Goal: Complete application form

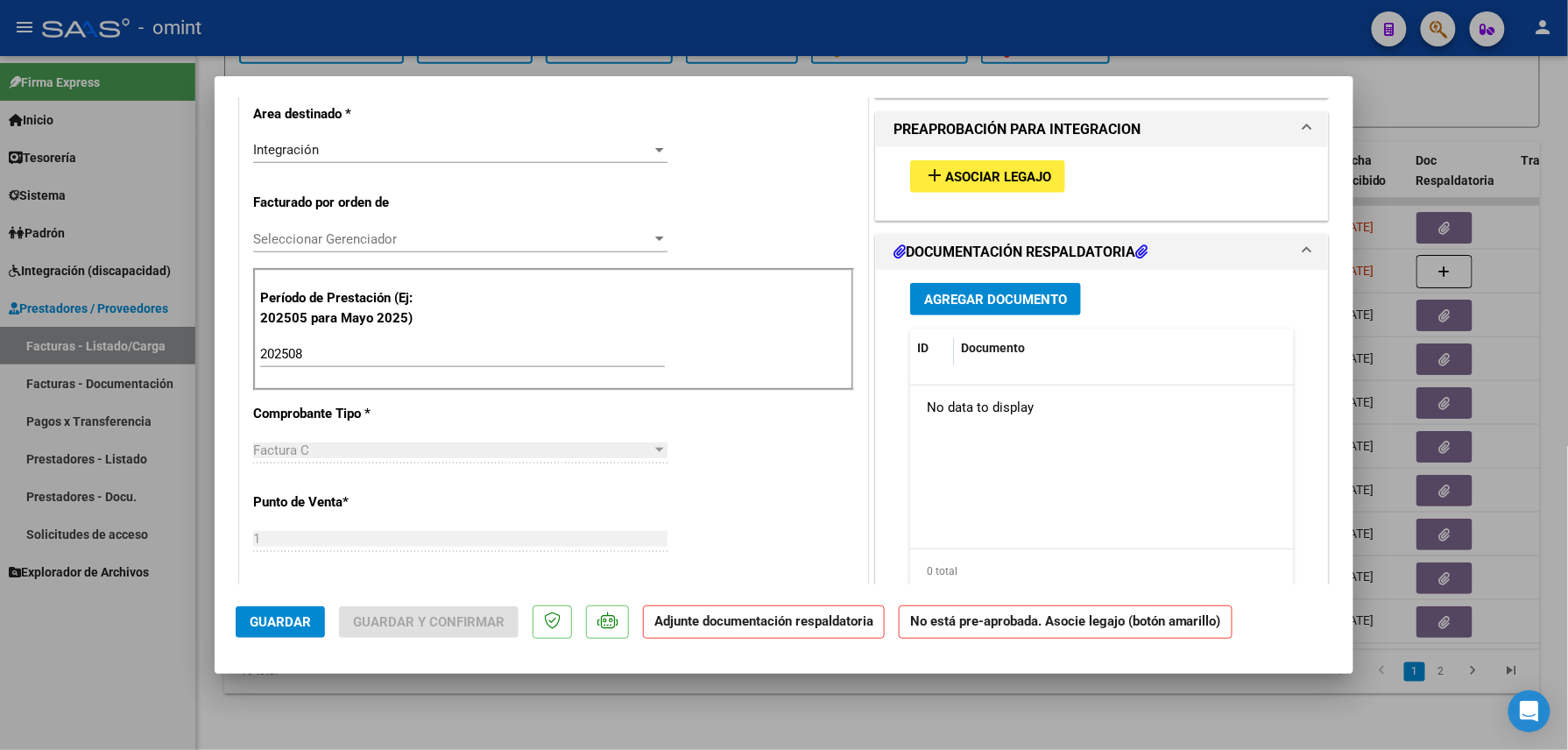
scroll to position [467, 0]
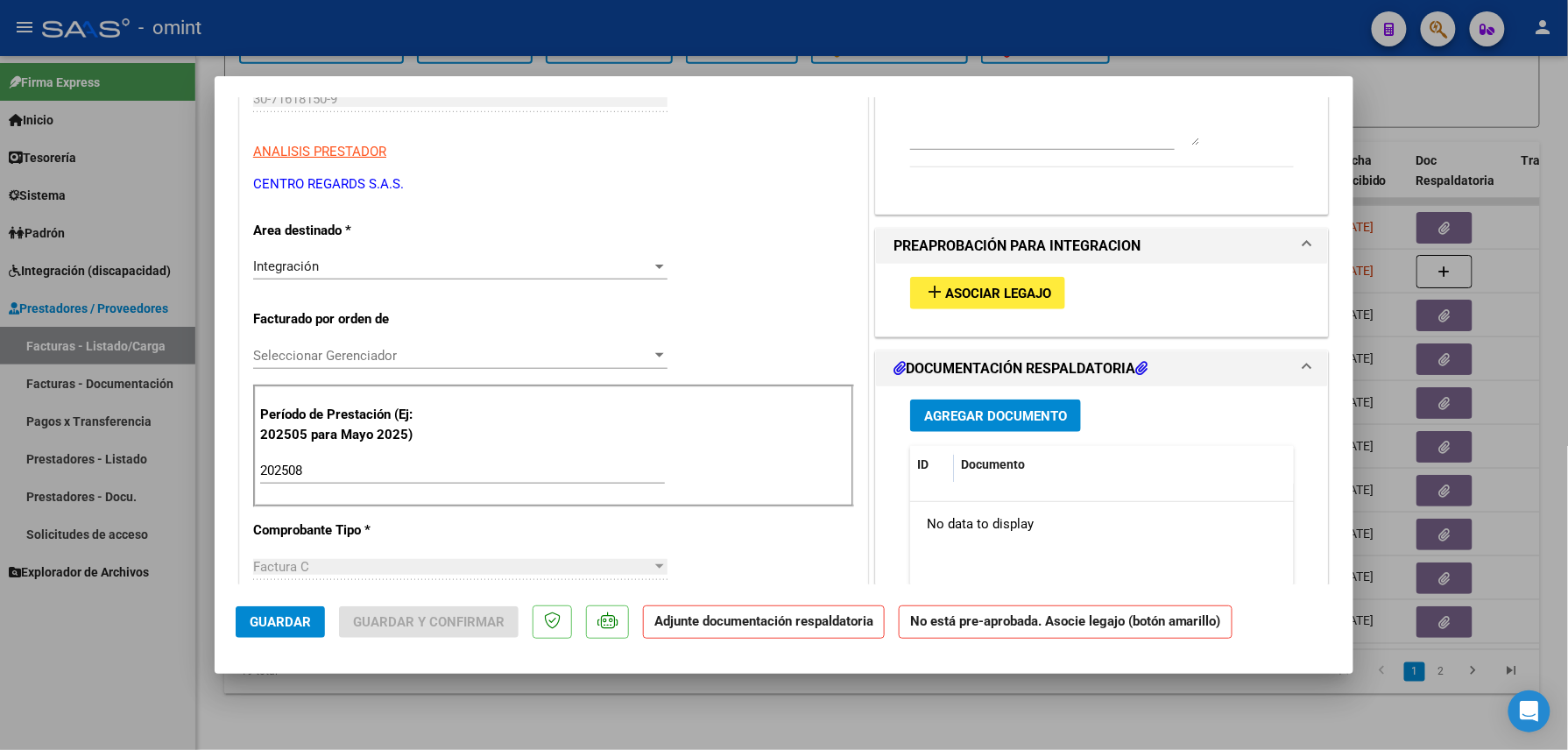
drag, startPoint x: 435, startPoint y: 189, endPoint x: 253, endPoint y: 175, distance: 182.5
click at [253, 175] on p "CENTRO REGARDS S.A.S." at bounding box center [554, 184] width 601 height 20
drag, startPoint x: 253, startPoint y: 175, endPoint x: 327, endPoint y: 187, distance: 75.0
copy p "CENTRO REGARDS S.A.S."
click at [489, 719] on div at bounding box center [784, 375] width 1568 height 750
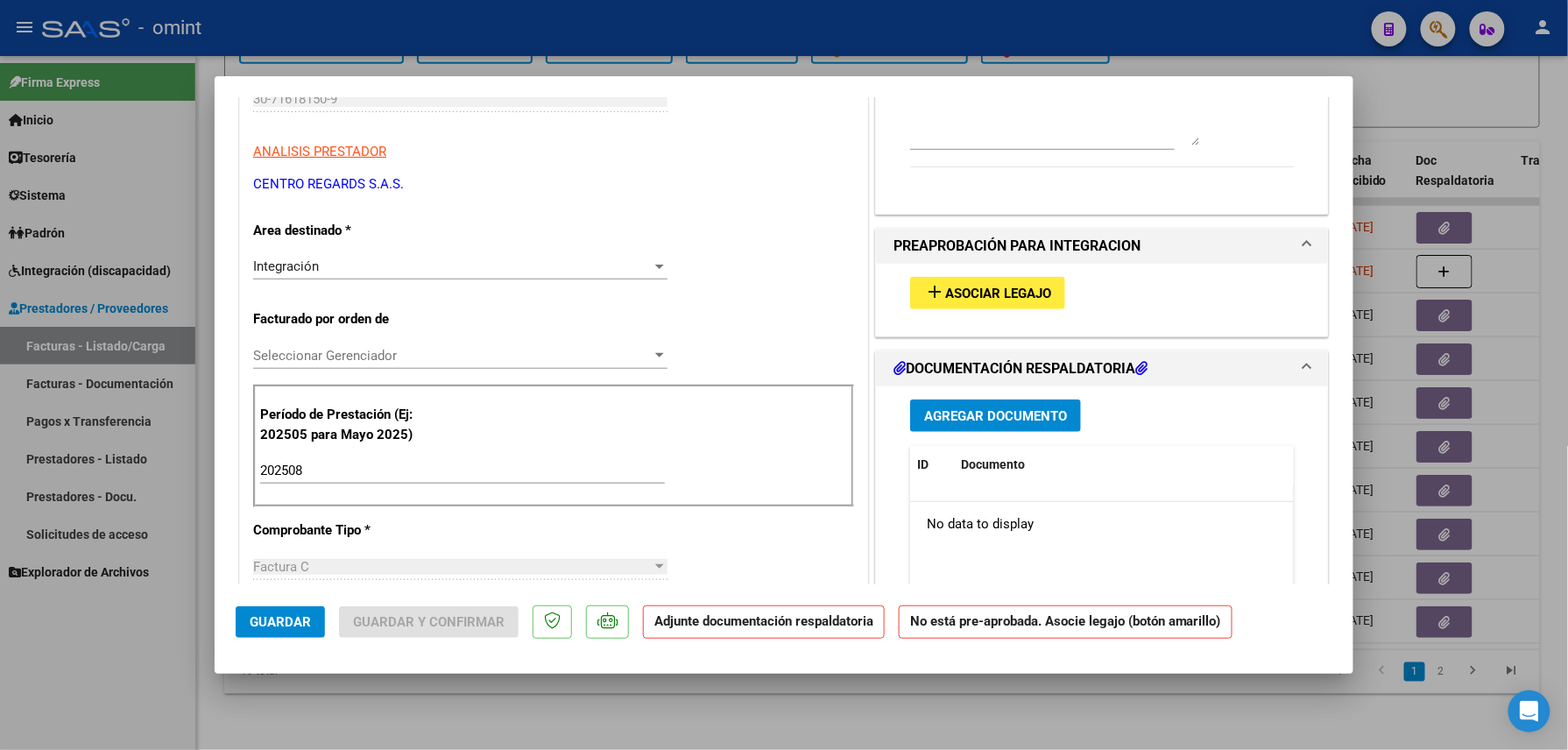
type input "$ 0,00"
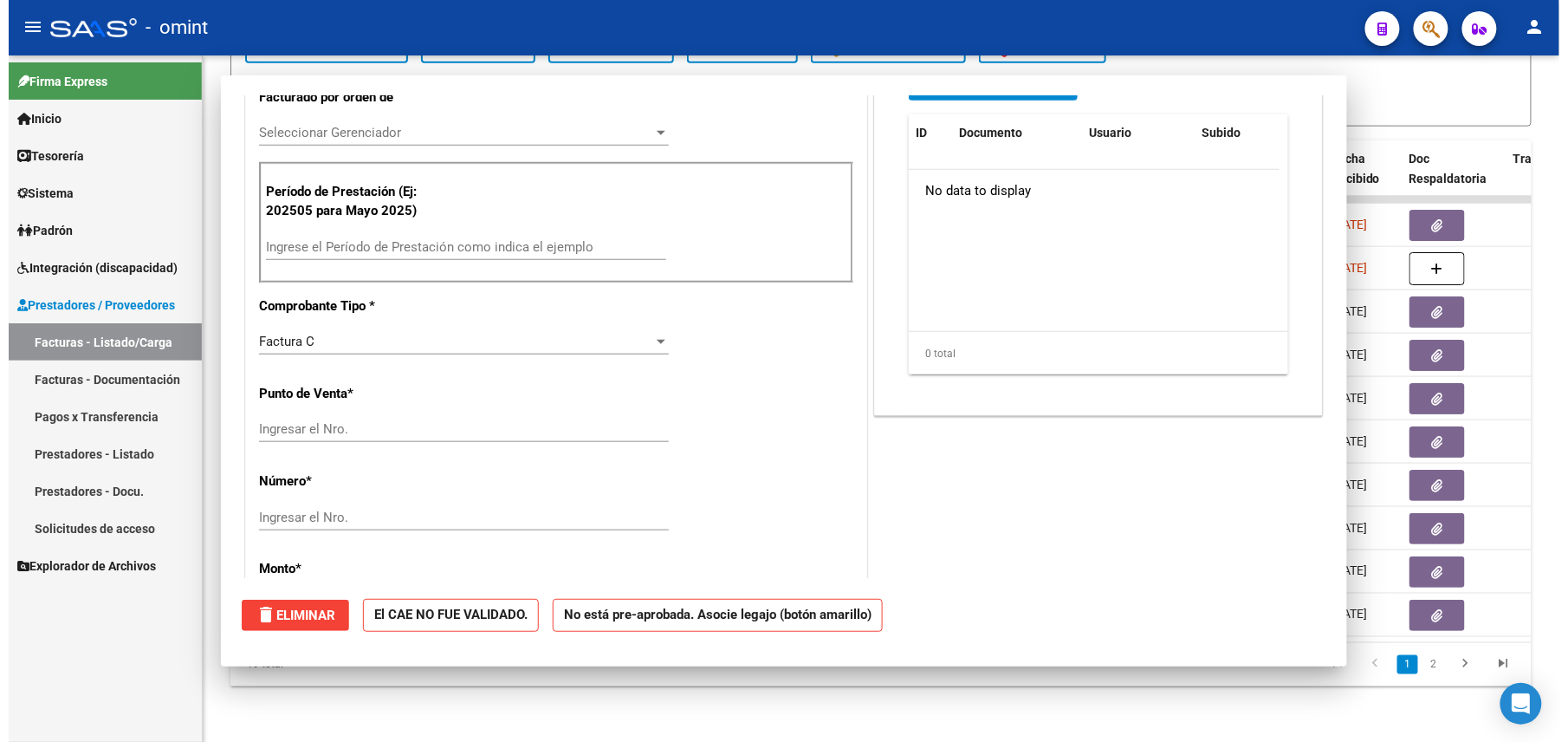
scroll to position [274, 0]
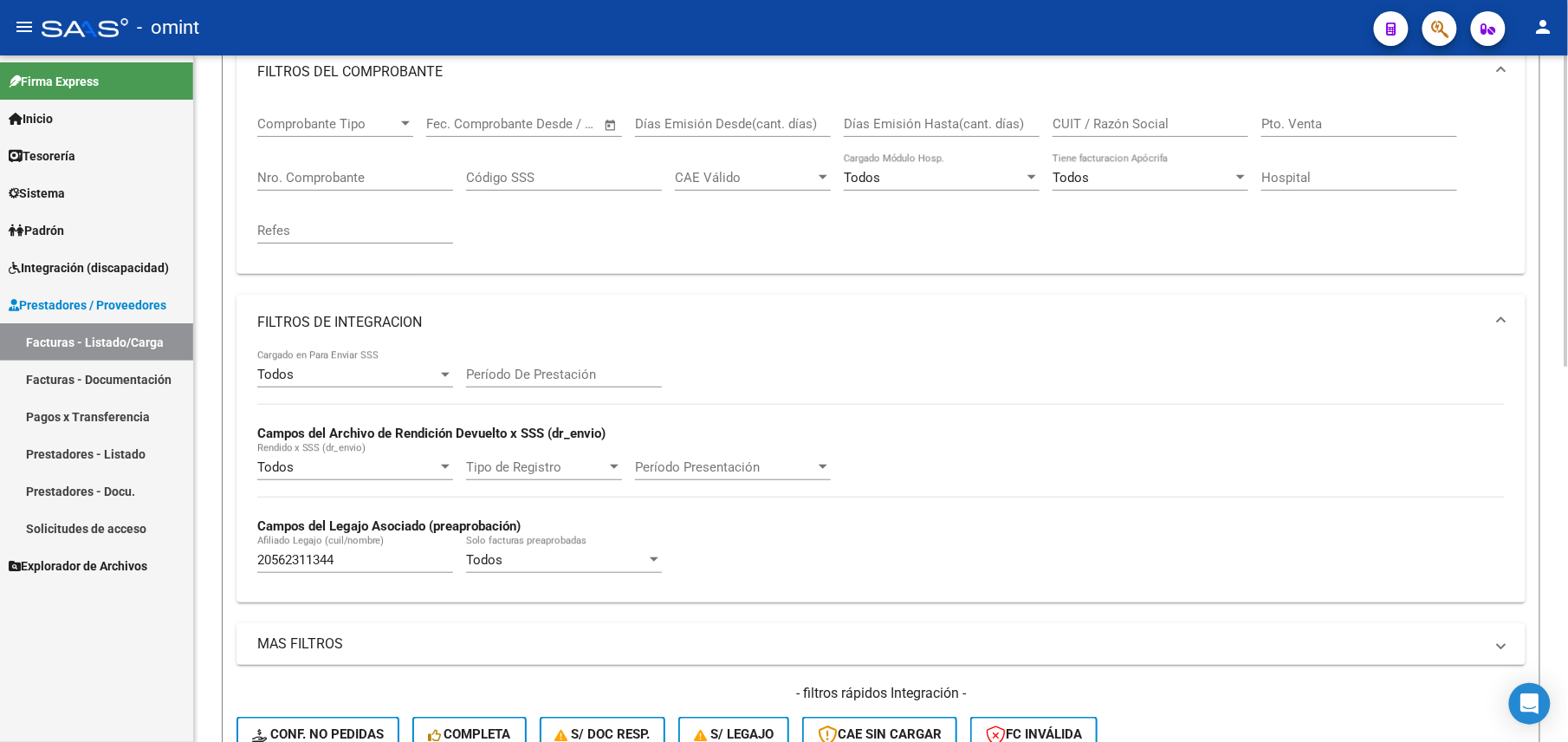
scroll to position [135, 0]
